Goal: Obtain resource: Download file/media

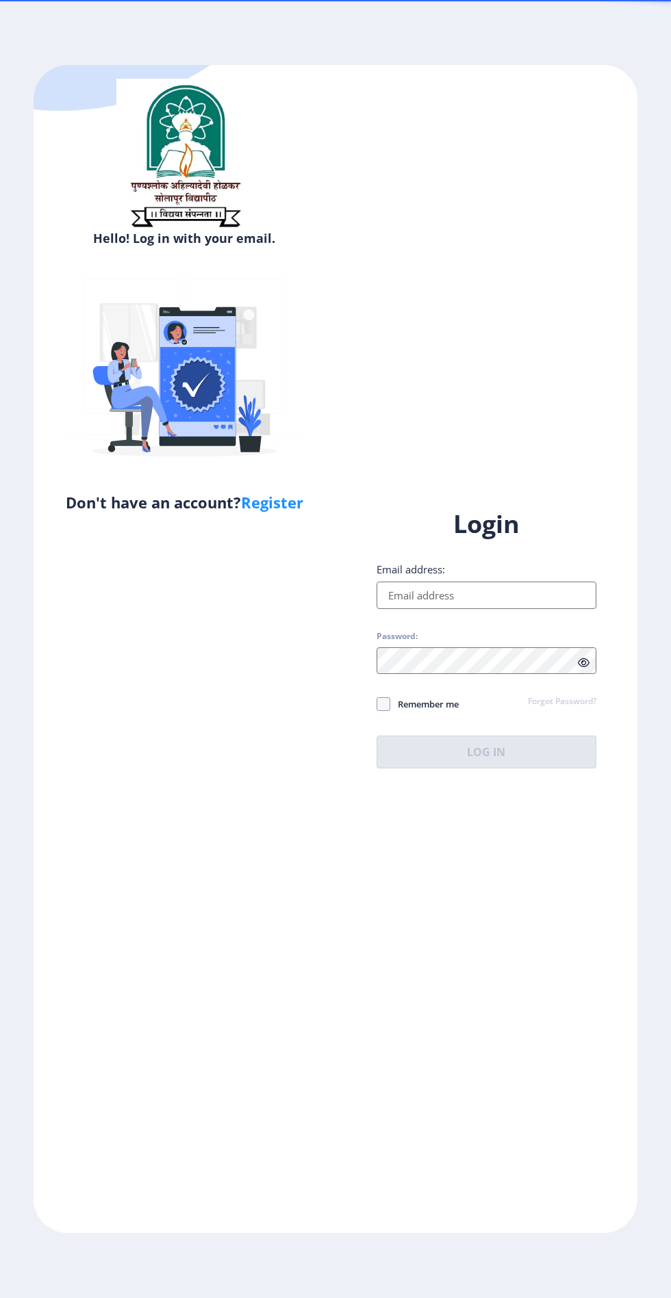
click at [515, 609] on input "Email address:" at bounding box center [486, 595] width 220 height 27
type input "[EMAIL_ADDRESS][DOMAIN_NAME]"
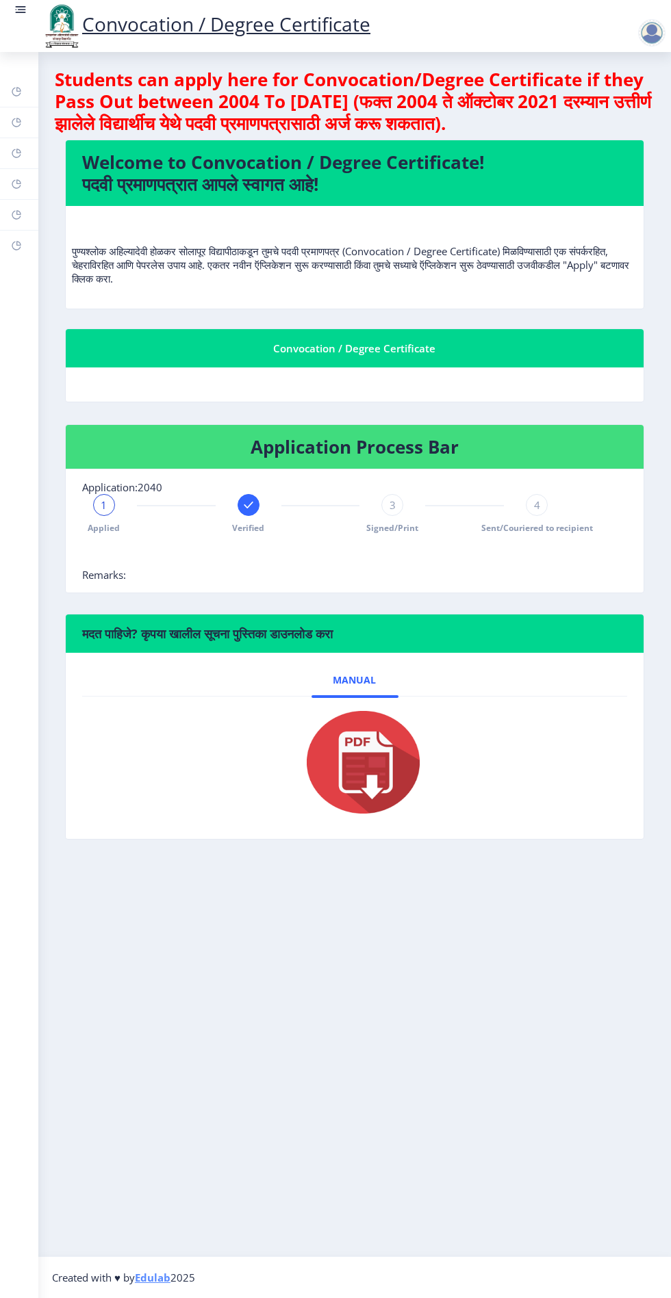
click at [29, 185] on link "Myapplication" at bounding box center [19, 184] width 38 height 30
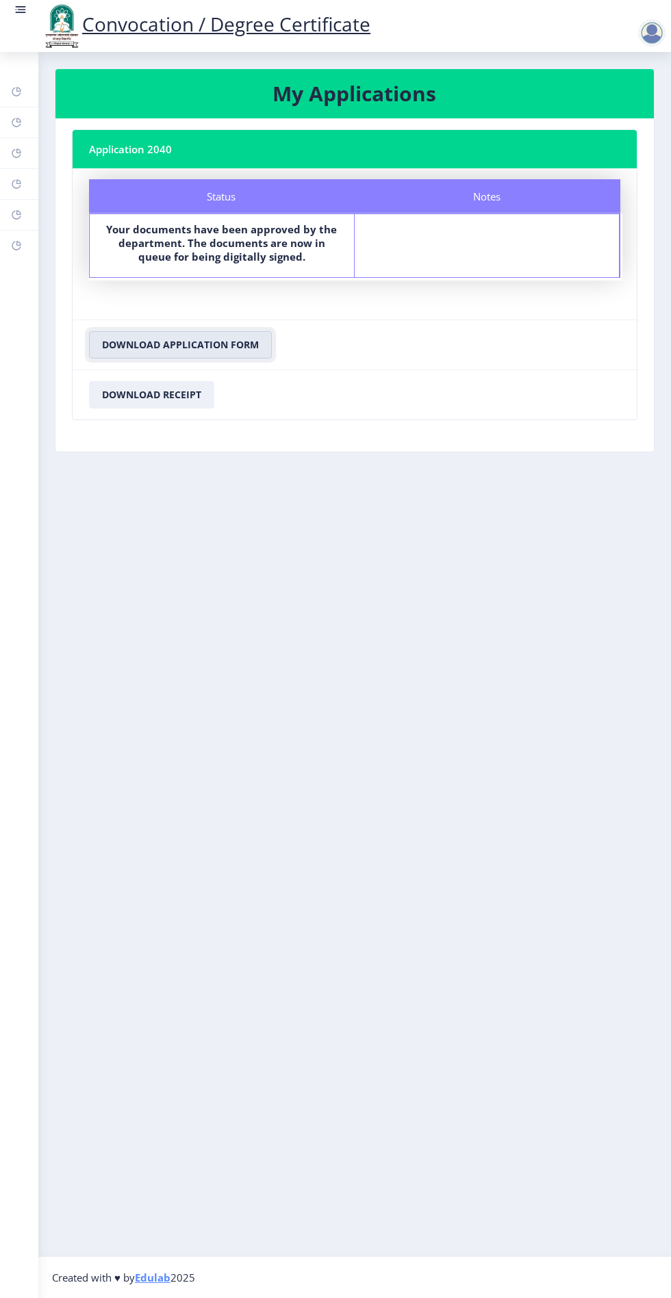
click at [240, 345] on button "Download Application Form" at bounding box center [180, 344] width 183 height 27
click at [243, 345] on button "Download Application Form" at bounding box center [180, 344] width 183 height 27
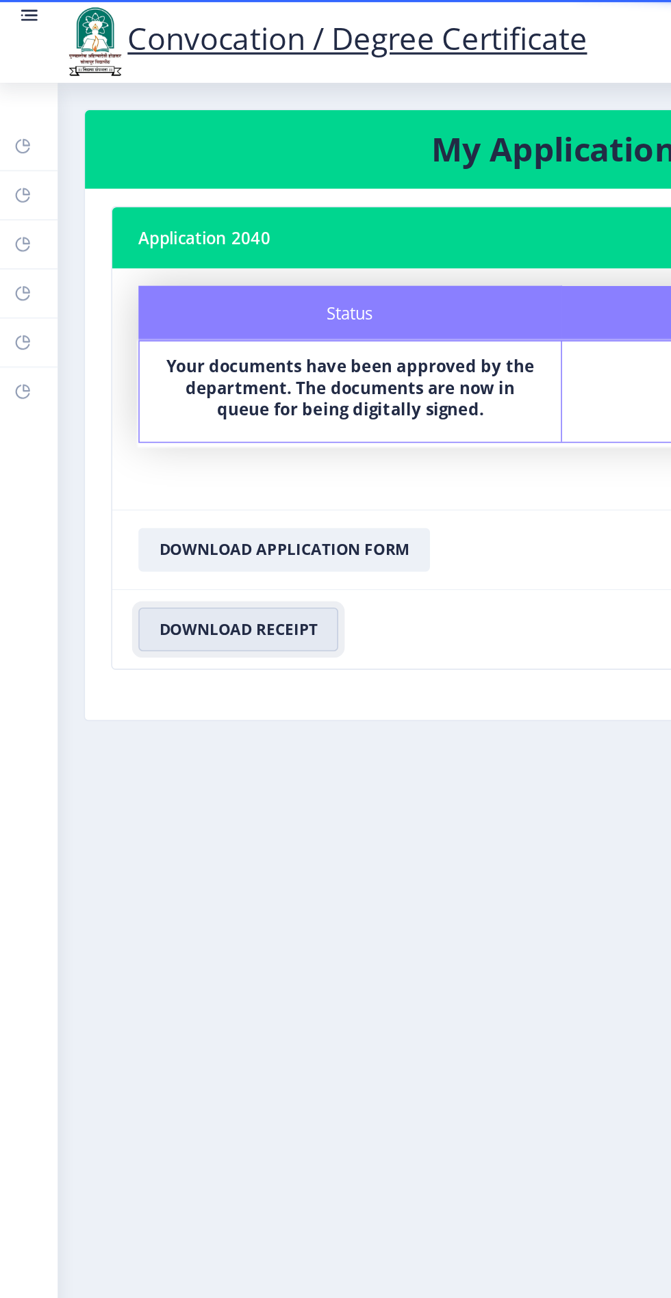
click at [174, 394] on button "Download Receipt" at bounding box center [151, 394] width 125 height 27
